Goal: Task Accomplishment & Management: Complete application form

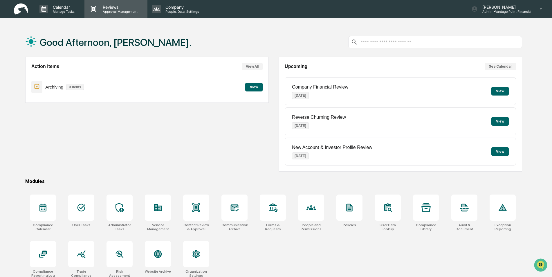
click at [121, 12] on p "Approval Management" at bounding box center [119, 12] width 42 height 4
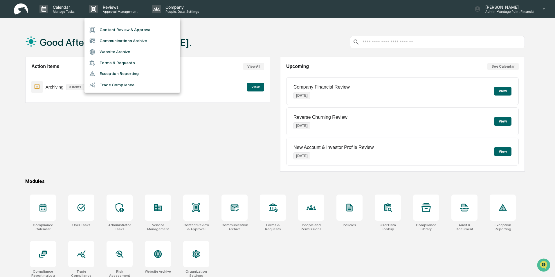
click at [120, 29] on li "Content Review & Approval" at bounding box center [132, 29] width 96 height 11
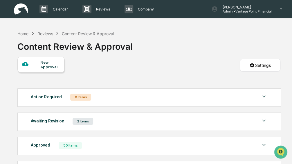
click at [131, 64] on div "New Approval Settings" at bounding box center [148, 71] width 263 height 29
click at [39, 65] on div at bounding box center [31, 64] width 18 height 7
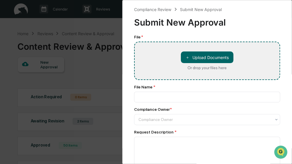
type input "**********"
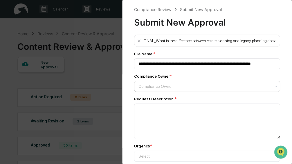
click at [179, 87] on div at bounding box center [204, 86] width 133 height 6
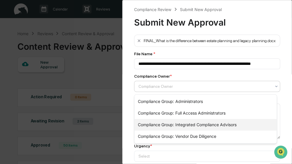
click at [174, 124] on div "Compliance Group: Integrated Compliance Advisors" at bounding box center [205, 125] width 142 height 12
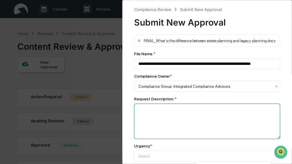
click at [162, 117] on textarea at bounding box center [207, 120] width 146 height 35
click at [153, 118] on textarea at bounding box center [207, 120] width 146 height 35
paste textarea "**********"
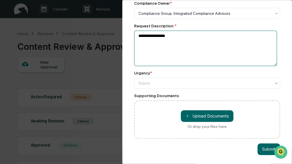
scroll to position [73, 0]
type textarea "**********"
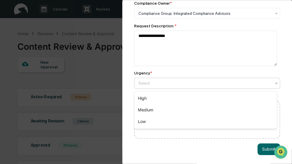
click at [160, 83] on div at bounding box center [204, 83] width 133 height 6
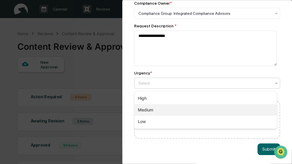
click at [148, 109] on div "Medium" at bounding box center [205, 110] width 142 height 12
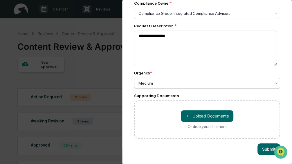
scroll to position [74, 0]
click at [265, 153] on button "Submit" at bounding box center [268, 149] width 23 height 12
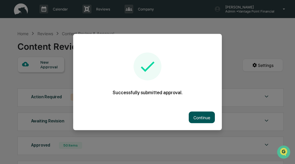
click at [205, 120] on button "Continue" at bounding box center [202, 117] width 26 height 12
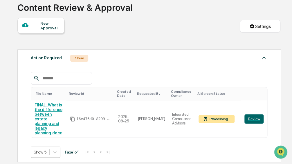
scroll to position [38, 0]
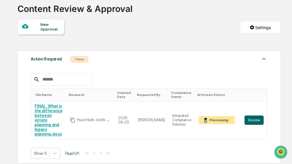
click at [46, 25] on div "New Approval" at bounding box center [49, 26] width 19 height 9
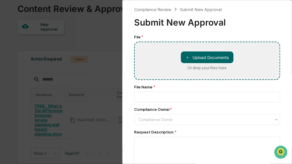
type input "**********"
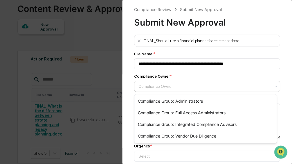
click at [198, 82] on div "Compliance Owner" at bounding box center [207, 86] width 146 height 11
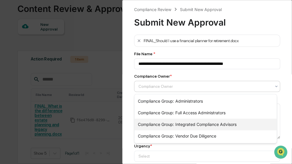
click at [193, 125] on div "Compliance Group: Integrated Compliance Advisors" at bounding box center [205, 124] width 142 height 12
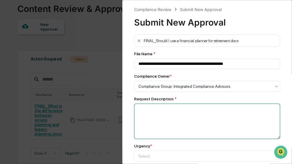
click at [193, 125] on textarea at bounding box center [207, 120] width 146 height 35
paste textarea "**********"
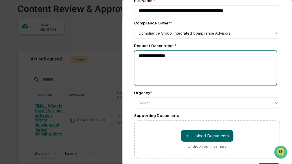
scroll to position [54, 0]
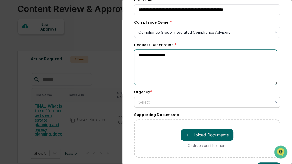
type textarea "**********"
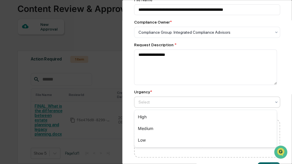
click at [180, 103] on div at bounding box center [204, 102] width 133 height 6
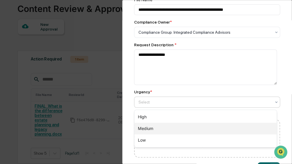
click at [158, 127] on div "Medium" at bounding box center [205, 128] width 142 height 12
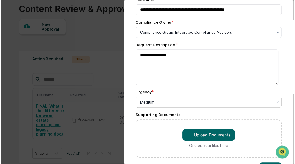
scroll to position [77, 0]
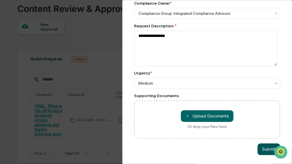
click at [266, 147] on button "Submit" at bounding box center [268, 149] width 23 height 12
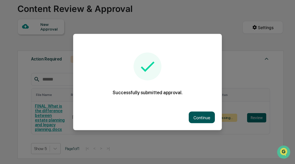
click at [201, 120] on button "Continue" at bounding box center [202, 117] width 26 height 12
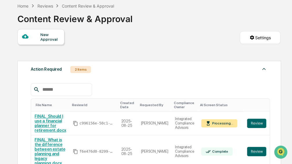
scroll to position [38, 0]
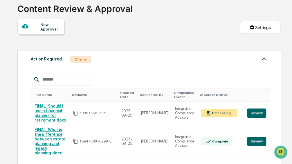
click at [42, 30] on div "New Approval" at bounding box center [49, 26] width 19 height 9
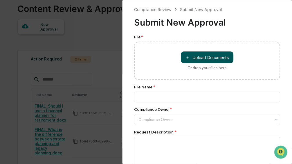
click at [213, 58] on button "＋ Upload Documents" at bounding box center [207, 57] width 53 height 12
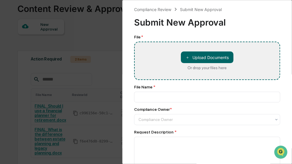
type input "**********"
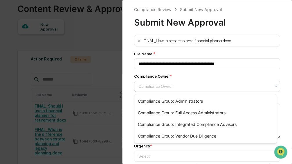
click at [203, 84] on div at bounding box center [204, 86] width 133 height 6
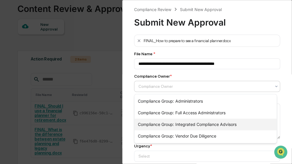
click at [196, 122] on div "Compliance Group: Integrated Compliance Advisors" at bounding box center [205, 124] width 142 height 12
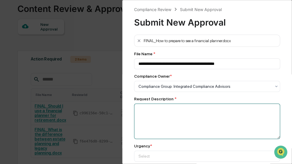
click at [196, 122] on textarea at bounding box center [207, 120] width 146 height 35
paste textarea "**********"
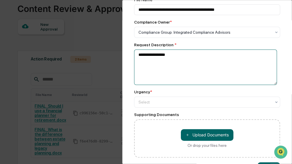
scroll to position [54, 0]
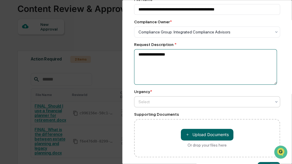
type textarea "**********"
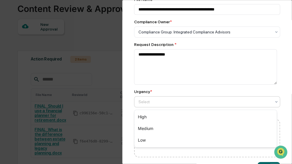
click at [188, 104] on div at bounding box center [204, 102] width 133 height 6
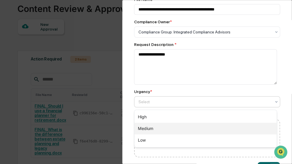
click at [160, 129] on div "Medium" at bounding box center [205, 128] width 142 height 12
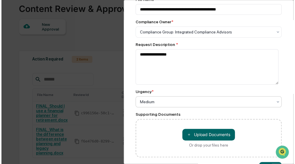
scroll to position [77, 0]
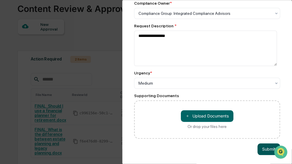
click at [263, 149] on button "Submit" at bounding box center [268, 149] width 23 height 12
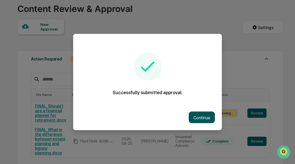
click at [196, 119] on button "Continue" at bounding box center [202, 117] width 26 height 12
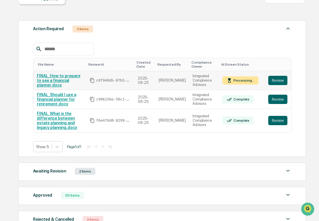
scroll to position [0, 0]
